Goal: Navigation & Orientation: Find specific page/section

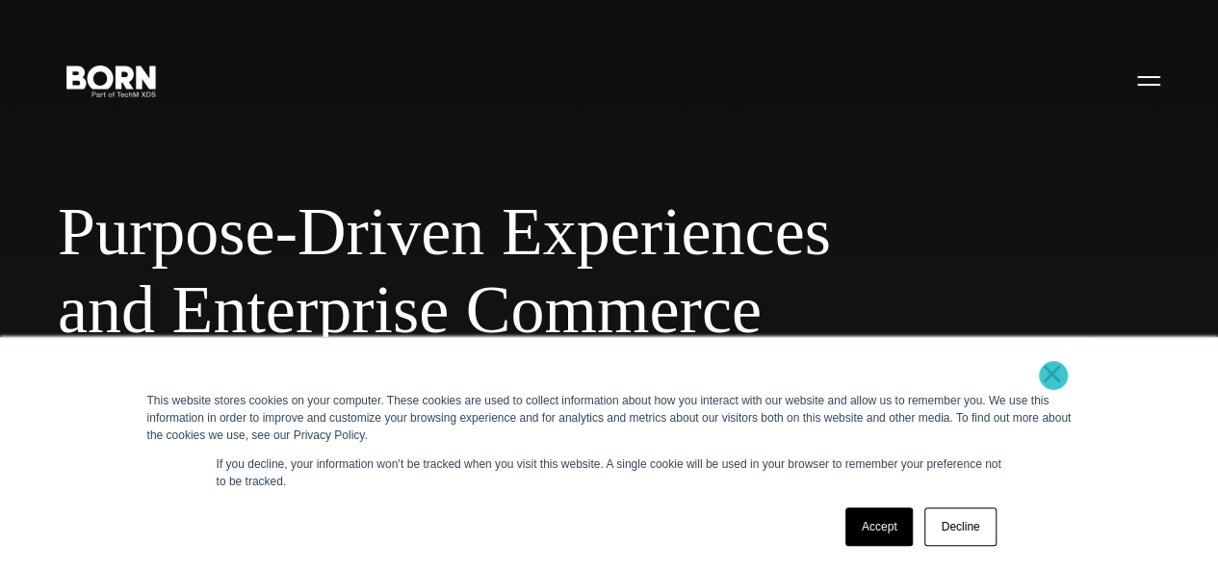
click at [1053, 375] on link "×" at bounding box center [1051, 373] width 23 height 17
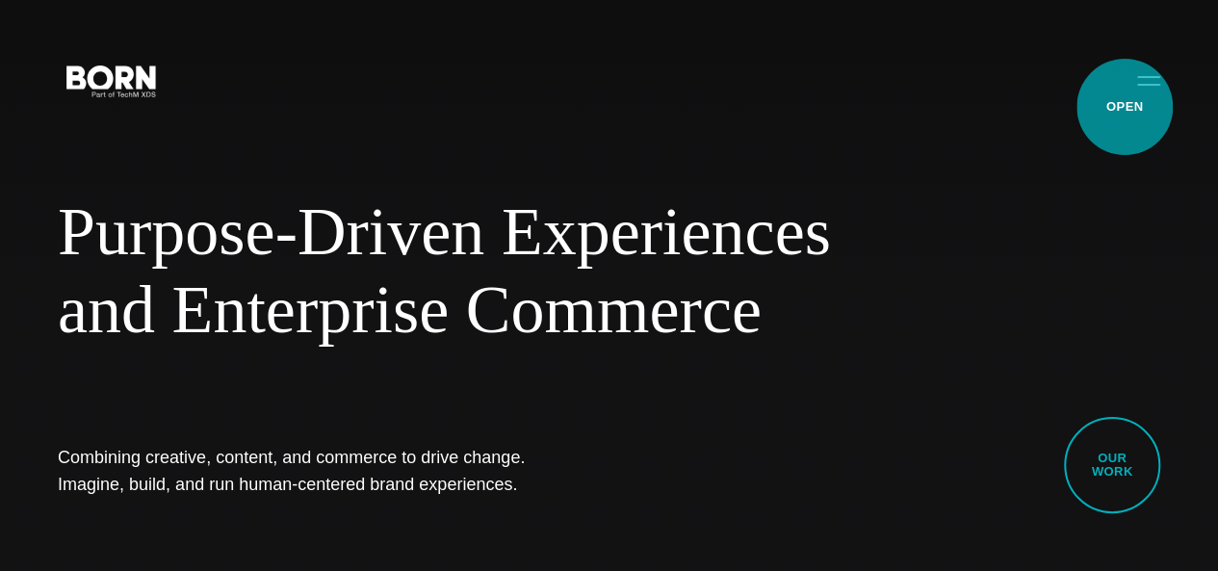
click at [1125, 100] on button "Primary Menu" at bounding box center [1148, 80] width 46 height 40
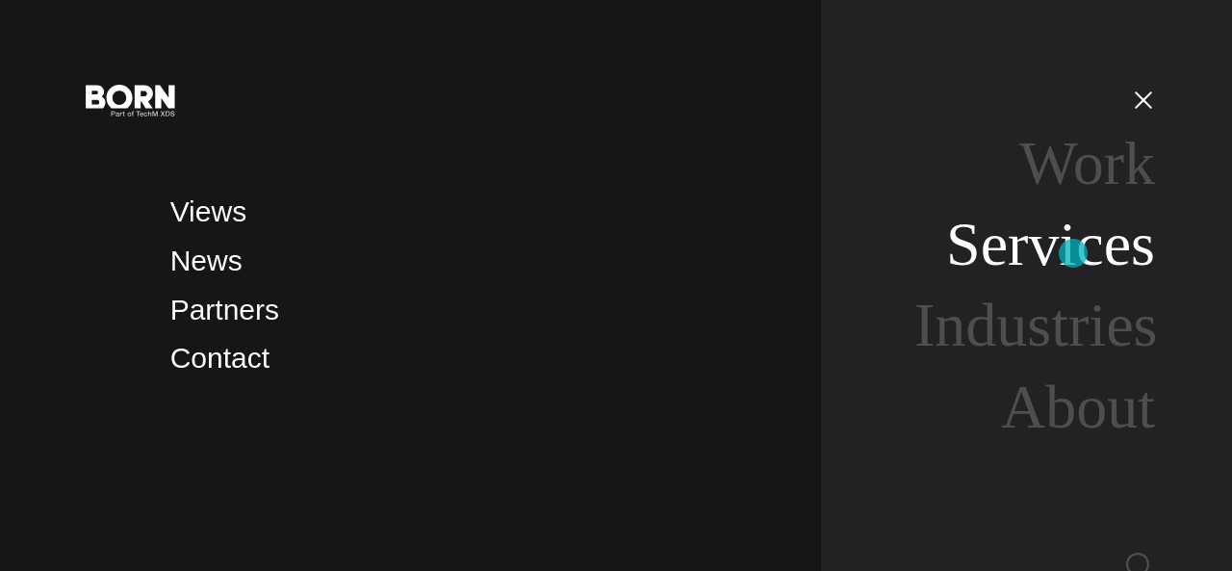
click at [1073, 253] on link "Services" at bounding box center [1050, 244] width 209 height 68
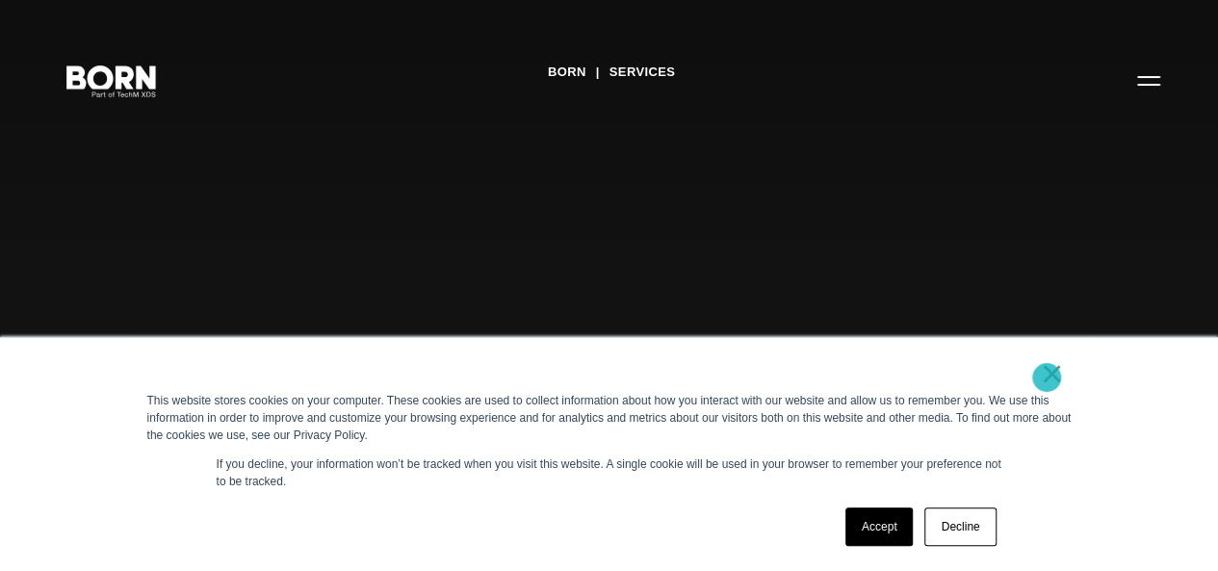
click at [1046, 377] on link "×" at bounding box center [1051, 373] width 23 height 17
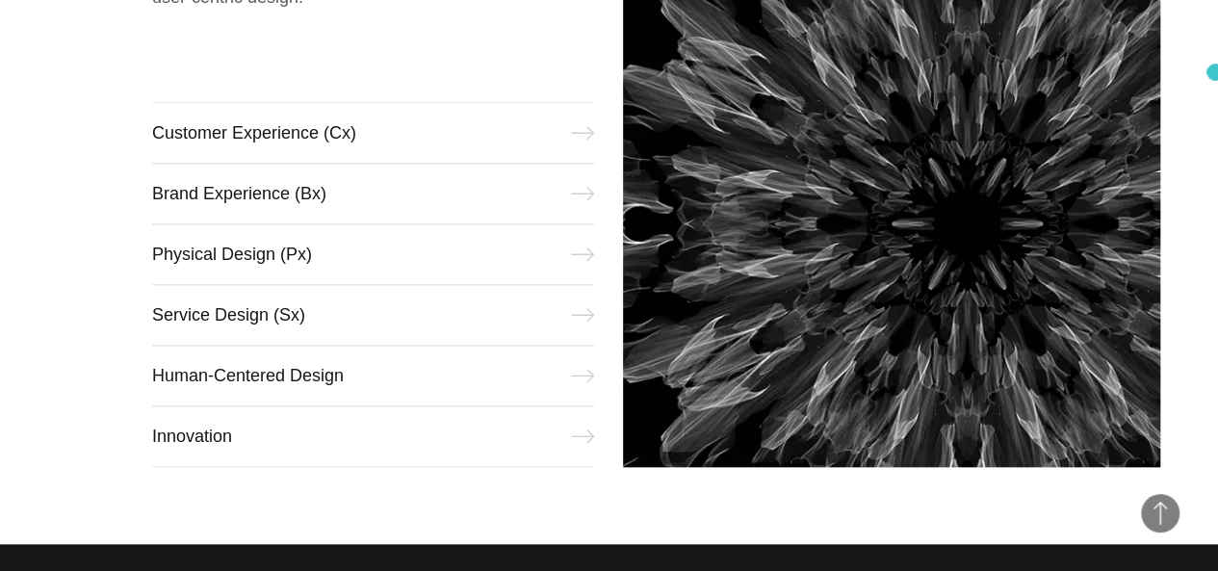
scroll to position [898, 0]
